Goal: Find specific page/section: Find specific page/section

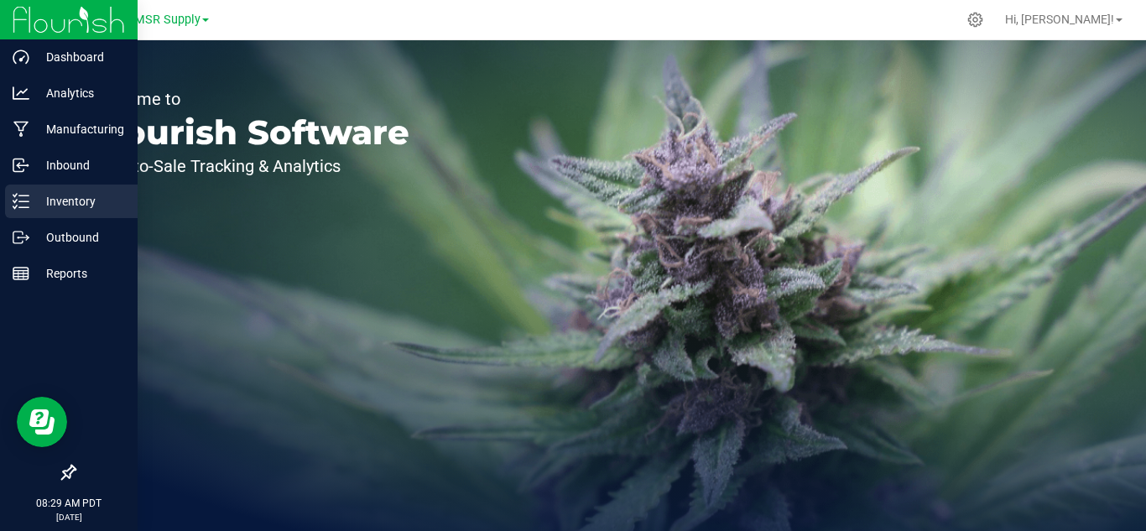
click at [44, 207] on p "Inventory" at bounding box center [79, 201] width 101 height 20
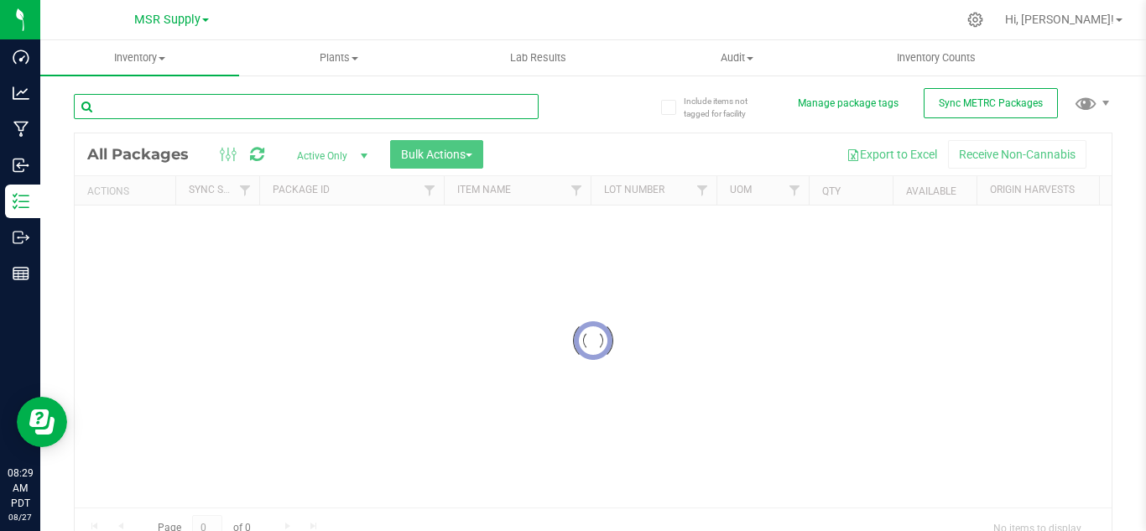
click at [258, 113] on div "Inventory All packages All inventory Waste log Create inventory Plants All plan…" at bounding box center [593, 285] width 1106 height 491
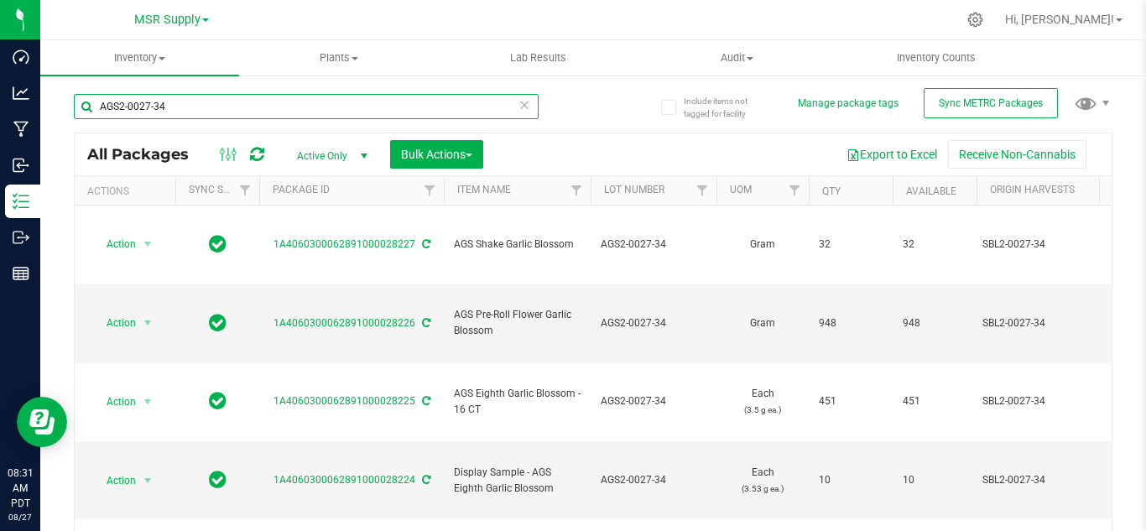
type input "AGS2-0027-34"
